Goal: Task Accomplishment & Management: Manage account settings

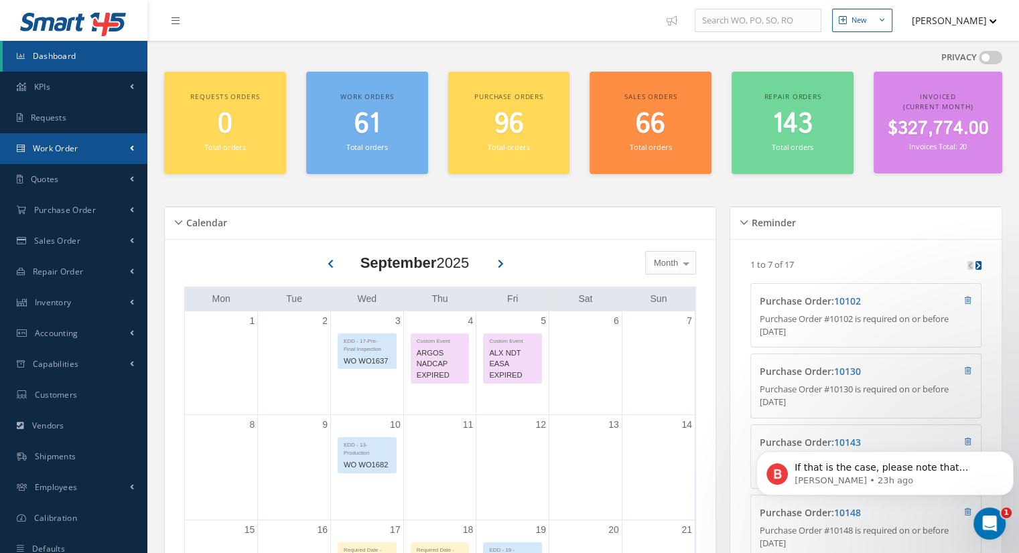
click at [90, 156] on link "Work Order" at bounding box center [73, 148] width 147 height 31
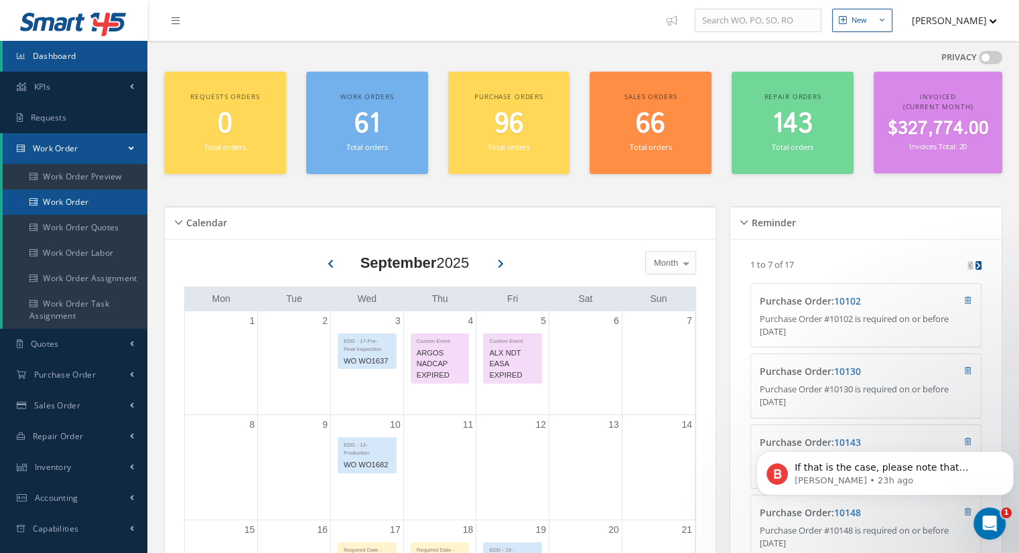
click at [93, 207] on link "Work Order" at bounding box center [75, 202] width 145 height 25
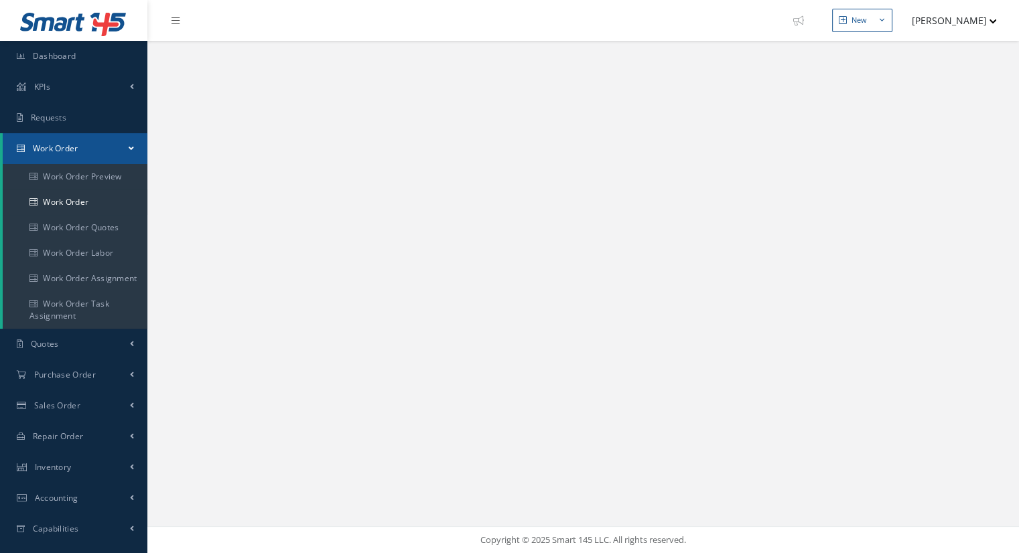
select select "25"
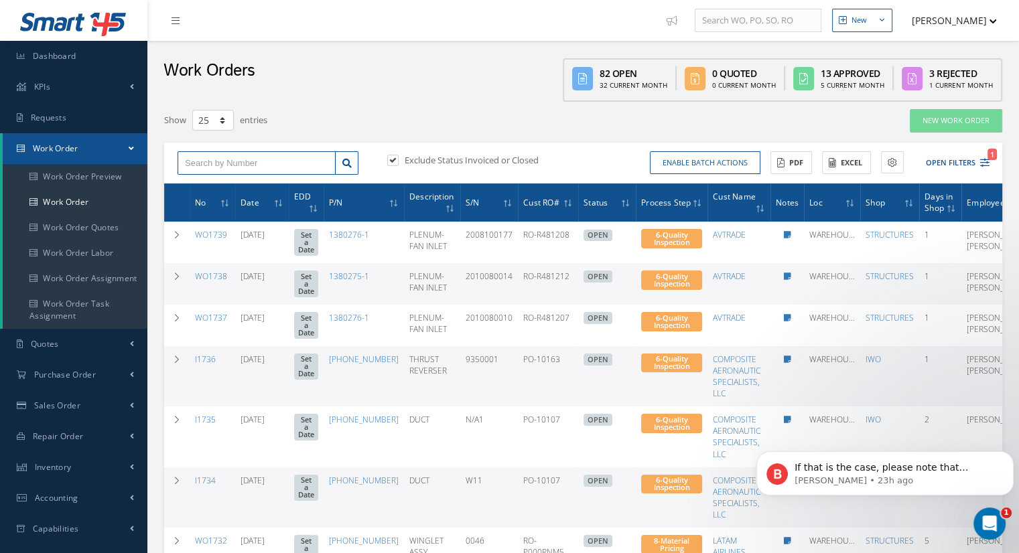
click at [221, 159] on input "text" at bounding box center [257, 163] width 158 height 24
type input "WO1467"
click at [398, 161] on label at bounding box center [399, 160] width 3 height 12
click at [393, 161] on input "checkbox" at bounding box center [391, 161] width 9 height 9
checkbox input "false"
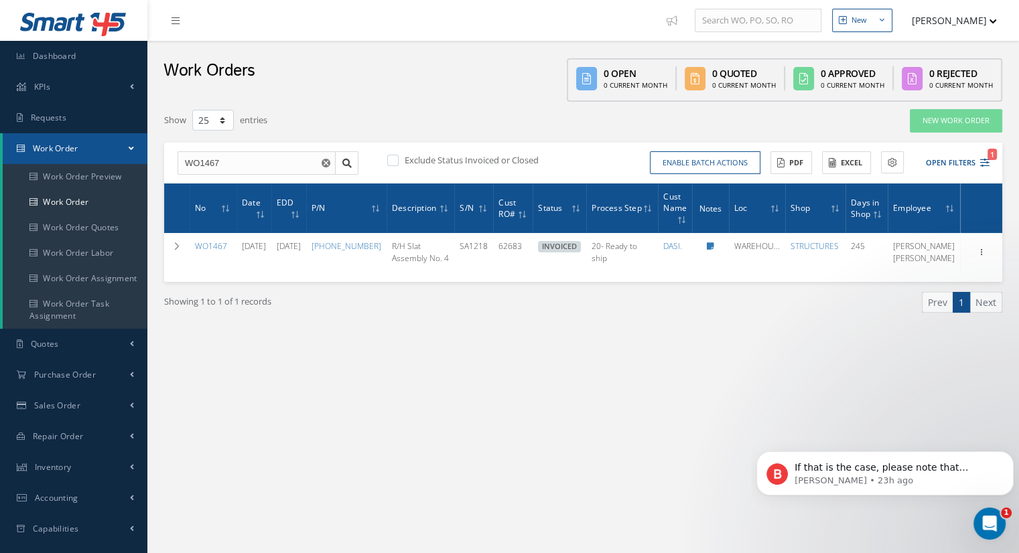
click at [466, 282] on div "No Date EDD P/N Description S/N Cust RO# Status Process Step Cust Name Notes DA…" at bounding box center [583, 233] width 838 height 98
